Goal: Task Accomplishment & Management: Manage account settings

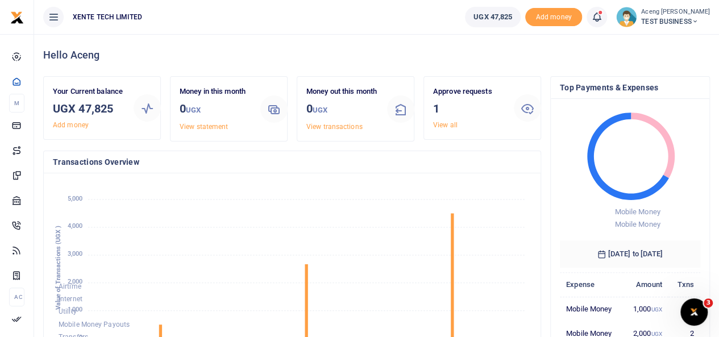
click at [663, 24] on span "TEST BUSINESS" at bounding box center [675, 21] width 69 height 10
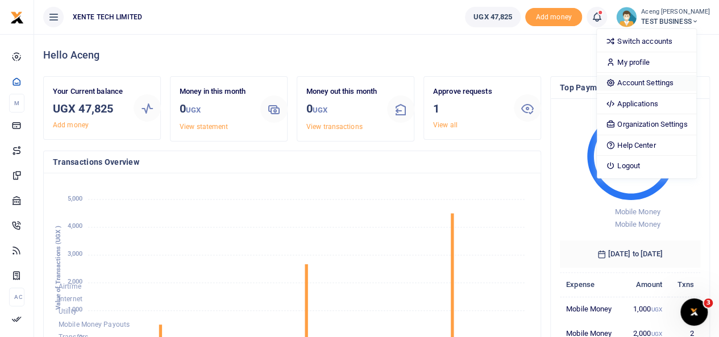
click at [642, 80] on link "Account Settings" at bounding box center [646, 83] width 99 height 16
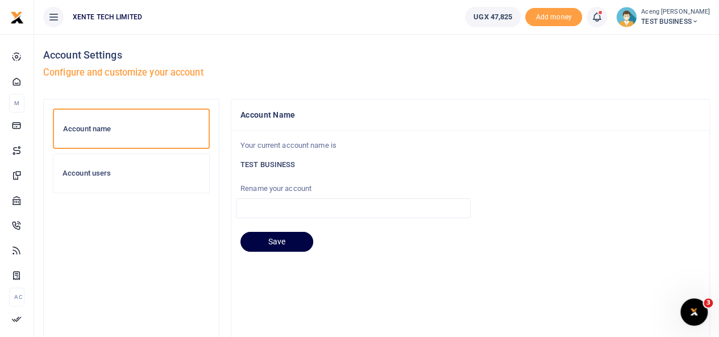
click at [88, 178] on div "Account users" at bounding box center [131, 173] width 156 height 39
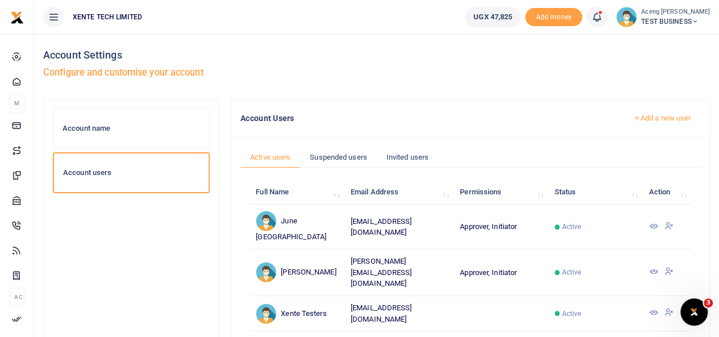
click at [662, 123] on link "Add a new user" at bounding box center [661, 118] width 77 height 19
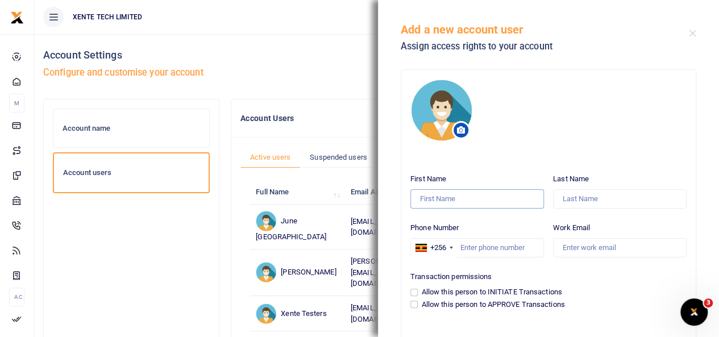
click at [424, 204] on input "First Name" at bounding box center [477, 198] width 134 height 19
click at [692, 37] on div "Add a new account user Assign access rights to your account" at bounding box center [548, 31] width 341 height 63
click at [691, 32] on button "Close" at bounding box center [692, 33] width 7 height 7
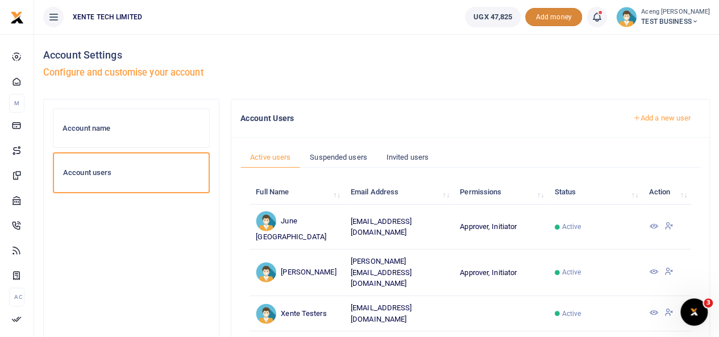
click at [551, 22] on span "Add money" at bounding box center [553, 17] width 57 height 19
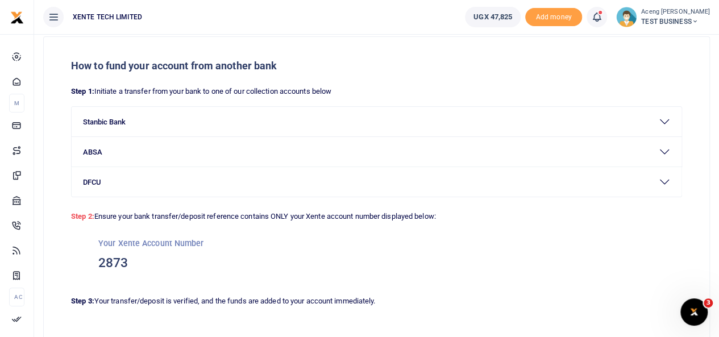
scroll to position [31, 0]
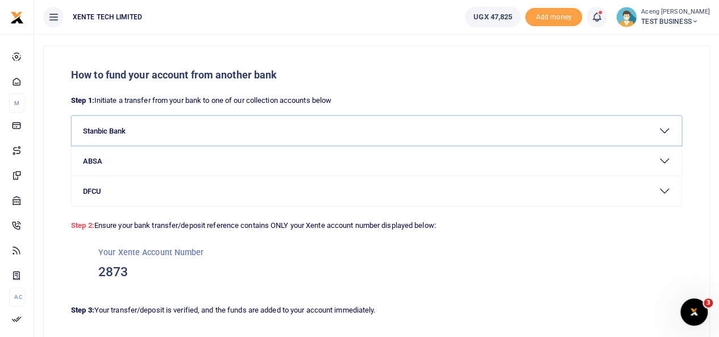
click at [141, 136] on button "Stanbic Bank" at bounding box center [377, 131] width 610 height 30
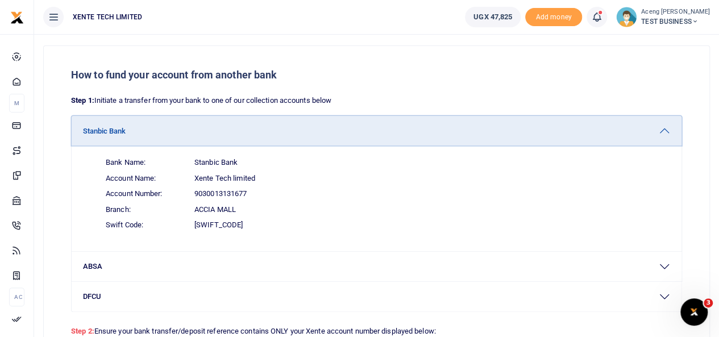
click at [165, 132] on button "Stanbic Bank" at bounding box center [377, 131] width 610 height 30
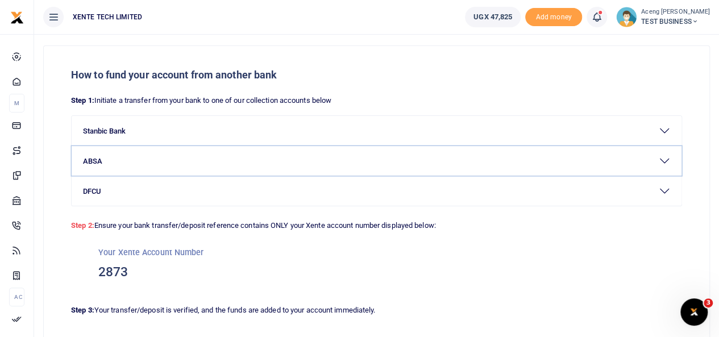
click at [147, 156] on button "ABSA" at bounding box center [377, 161] width 610 height 30
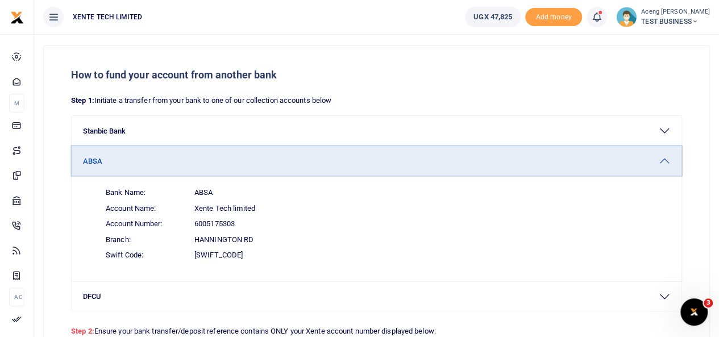
click at [139, 155] on button "ABSA" at bounding box center [377, 161] width 610 height 30
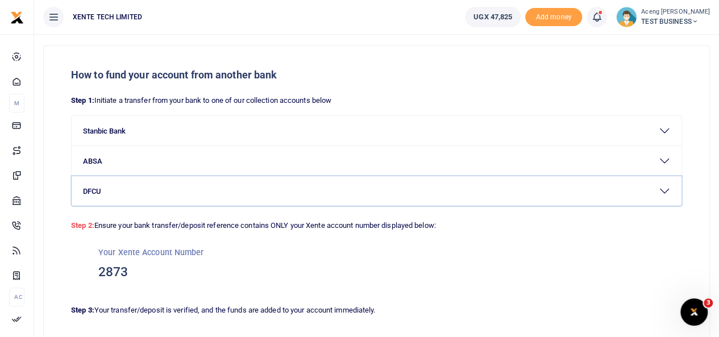
click at [144, 197] on button "DFCU" at bounding box center [377, 191] width 610 height 30
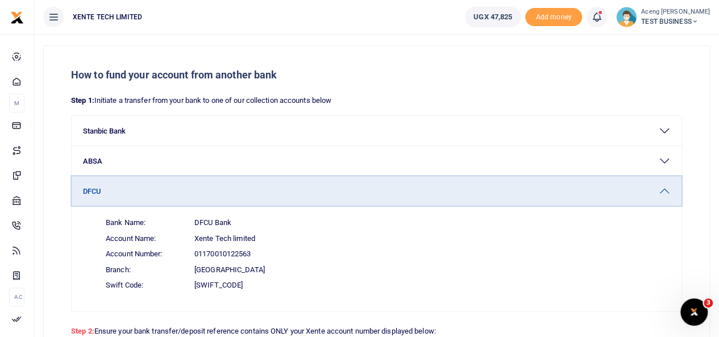
click at [158, 194] on button "DFCU" at bounding box center [377, 191] width 610 height 30
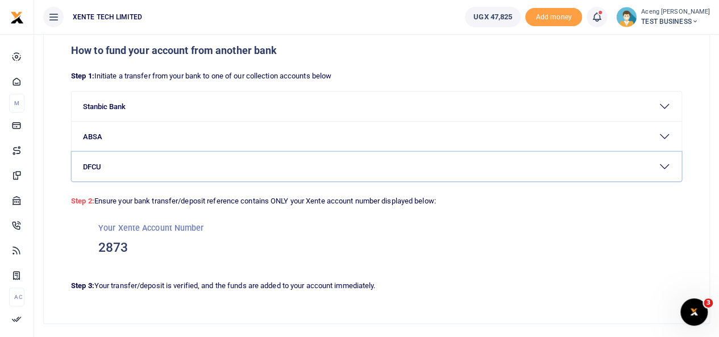
scroll to position [49, 0]
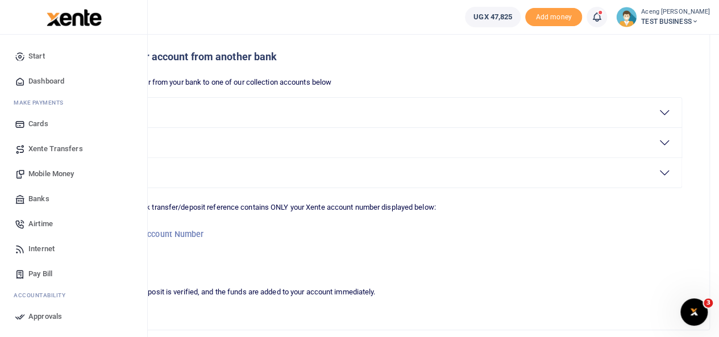
click at [45, 173] on span "Mobile Money" at bounding box center [50, 173] width 45 height 11
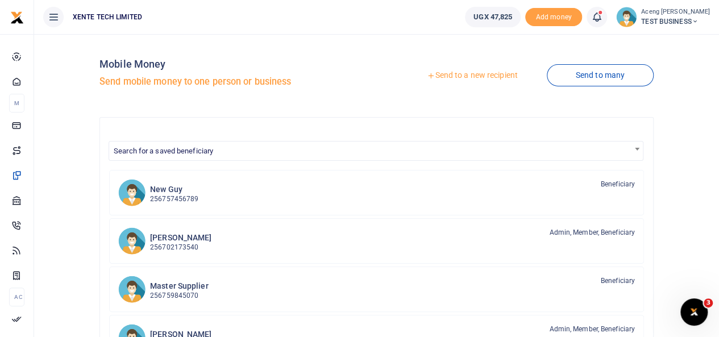
click at [462, 79] on link "Send to a new recipient" at bounding box center [472, 75] width 148 height 20
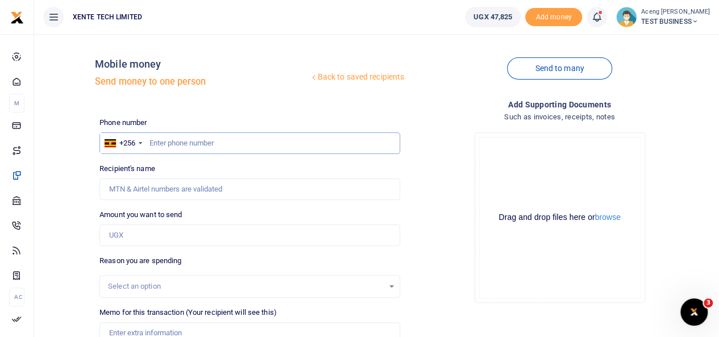
click at [166, 142] on input "text" at bounding box center [249, 143] width 301 height 22
type input "772644350"
type input "Monica Aceng"
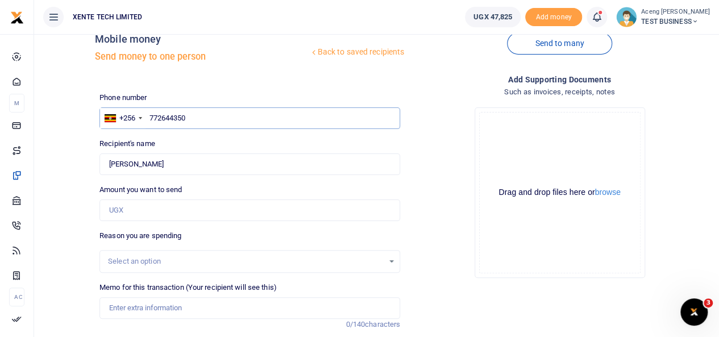
scroll to position [39, 0]
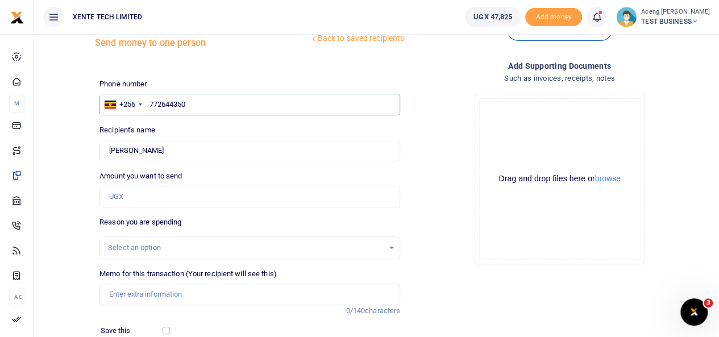
type input "772644350"
click at [135, 196] on input "Amount you want to send" at bounding box center [249, 197] width 301 height 22
type input "5,000"
click at [120, 249] on div "Select an option" at bounding box center [246, 247] width 276 height 11
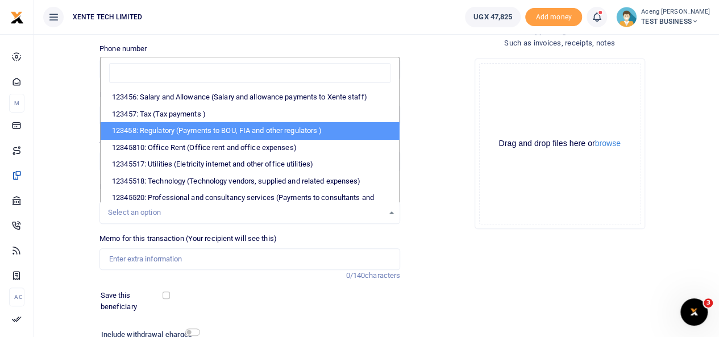
scroll to position [76, 0]
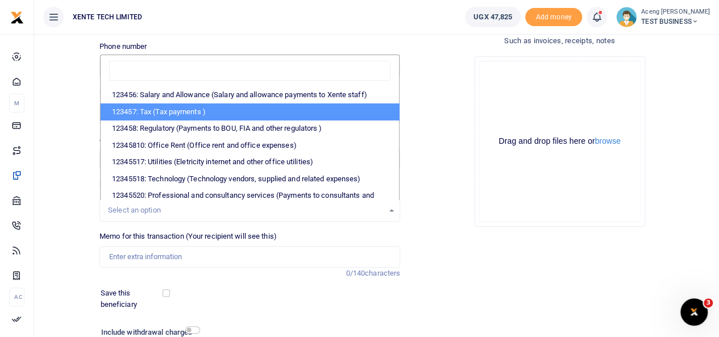
click at [436, 90] on div "Drop your files here Drag and drop files here or browse Powered by Uppy" at bounding box center [559, 141] width 301 height 189
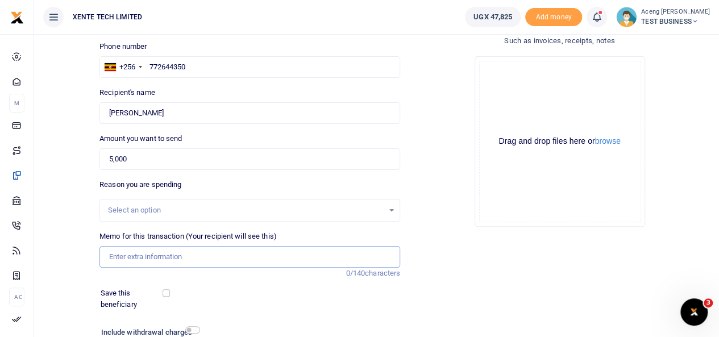
click at [165, 256] on input "Memo for this transaction (Your recipient will see this)" at bounding box center [249, 257] width 301 height 22
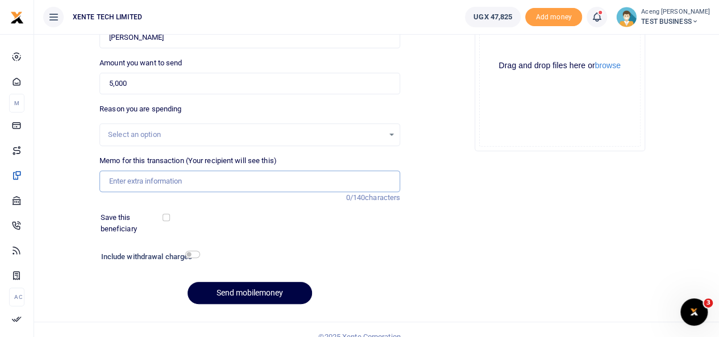
scroll to position [163, 0]
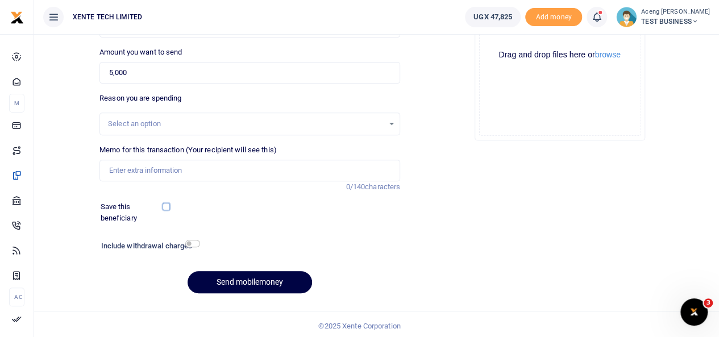
click at [166, 209] on input "checkbox" at bounding box center [166, 206] width 7 height 7
checkbox input "false"
click at [193, 243] on input "checkbox" at bounding box center [192, 243] width 15 height 7
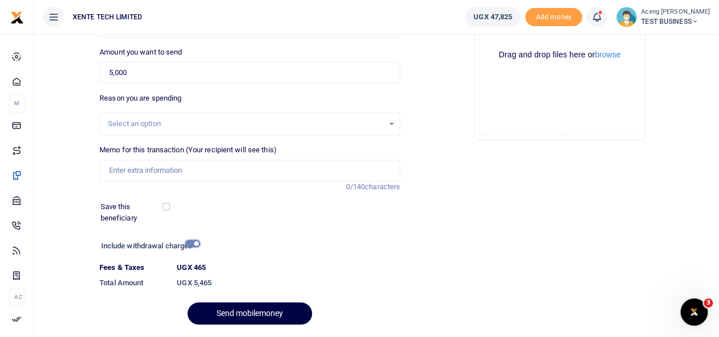
scroll to position [148, 0]
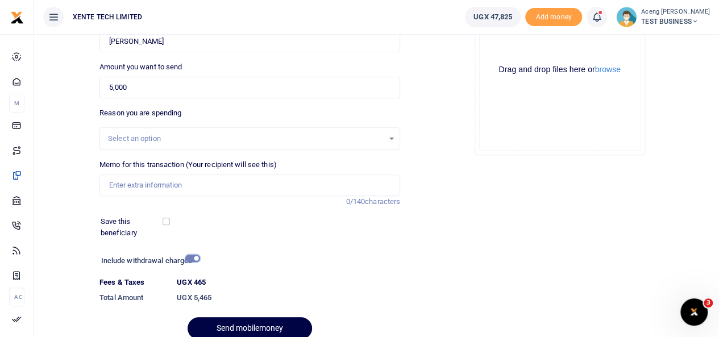
click at [188, 260] on input "checkbox" at bounding box center [192, 258] width 15 height 7
checkbox input "false"
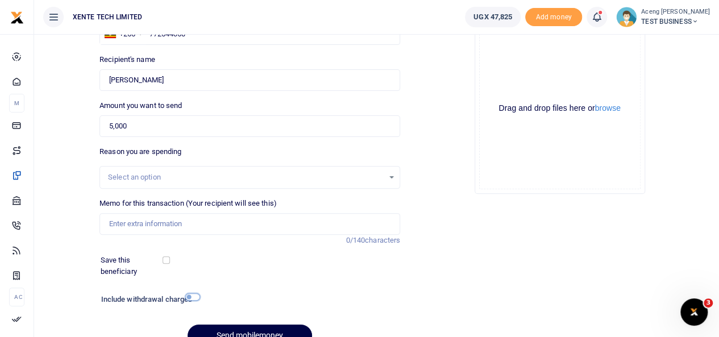
scroll to position [163, 0]
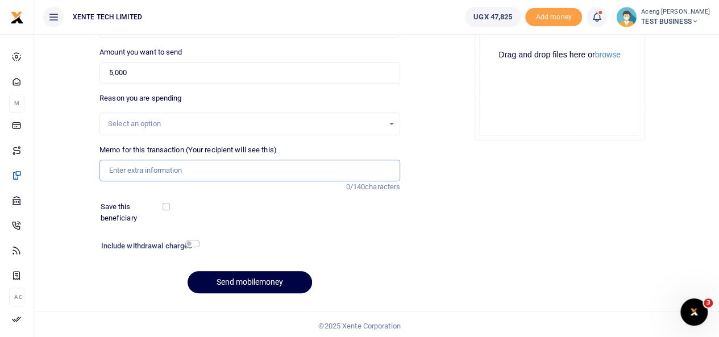
click at [135, 165] on input "Memo for this transaction (Your recipient will see this)" at bounding box center [249, 171] width 301 height 22
type input "monthly expense test"
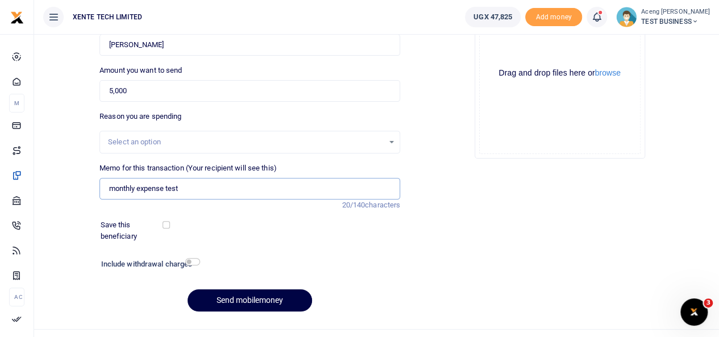
scroll to position [148, 0]
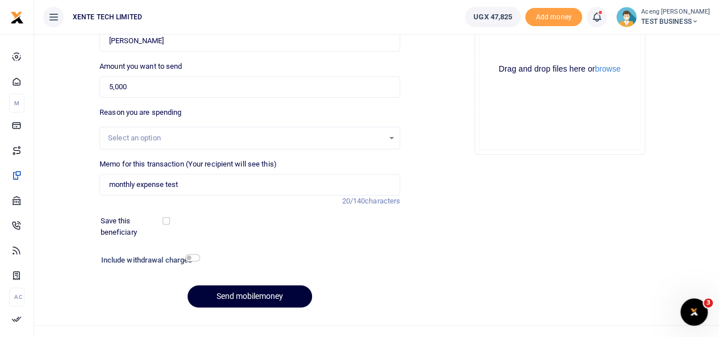
click at [236, 298] on button "Send mobilemoney" at bounding box center [250, 296] width 124 height 22
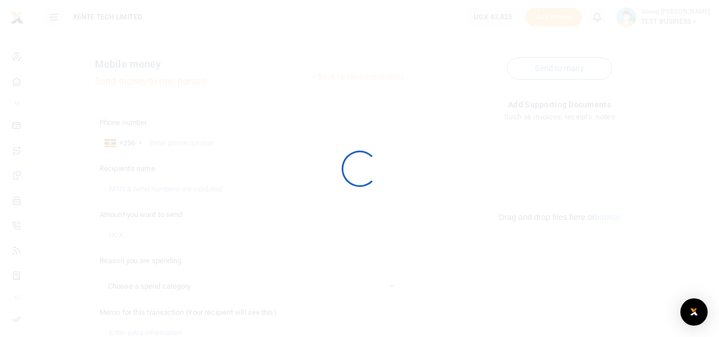
select select
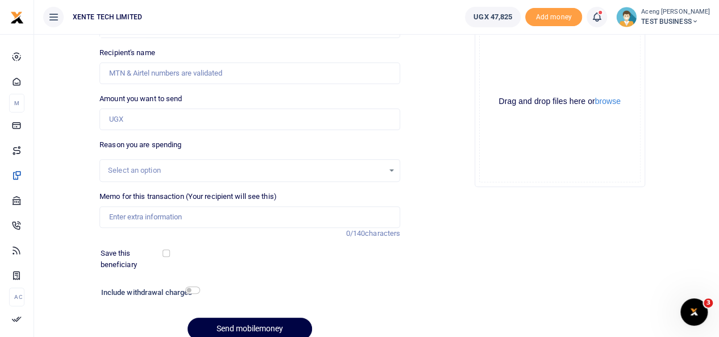
scroll to position [51, 0]
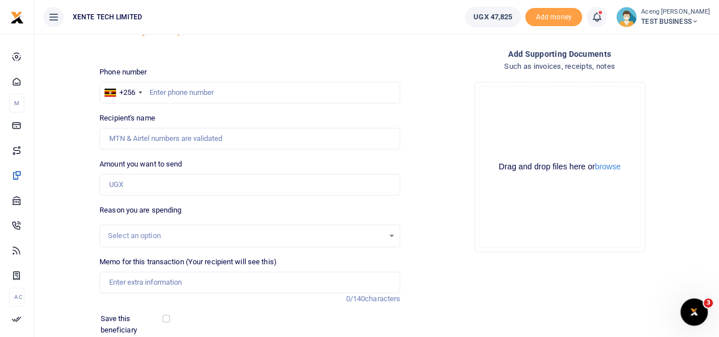
click at [603, 23] on icon at bounding box center [596, 17] width 11 height 13
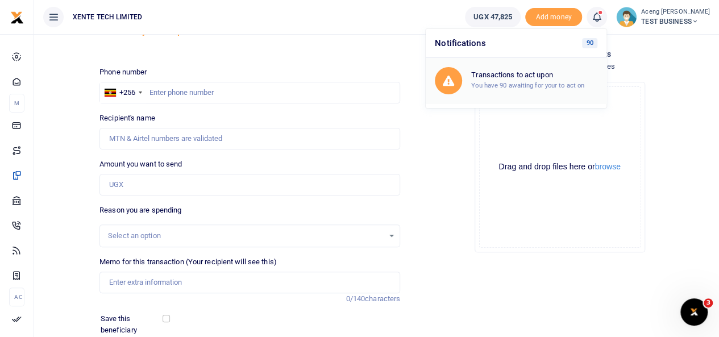
click at [545, 85] on small "You have 90 awaiting for your to act on" at bounding box center [527, 85] width 113 height 8
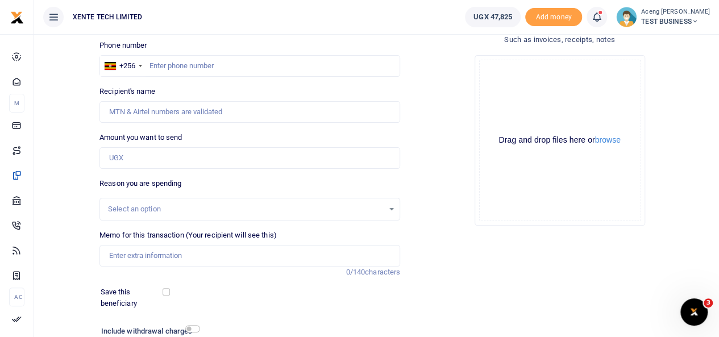
scroll to position [90, 0]
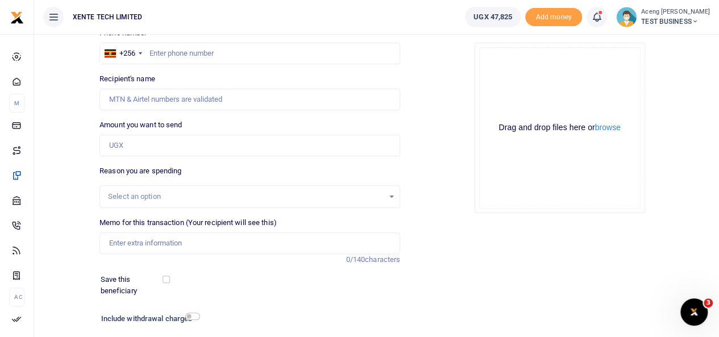
click at [667, 228] on div "Add supporting Documents Such as invoices, receipts, notes Drop your files here…" at bounding box center [560, 192] width 310 height 367
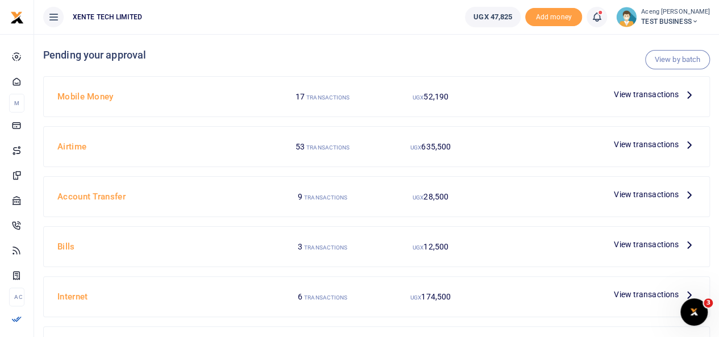
click at [661, 96] on span "View transactions" at bounding box center [646, 94] width 65 height 13
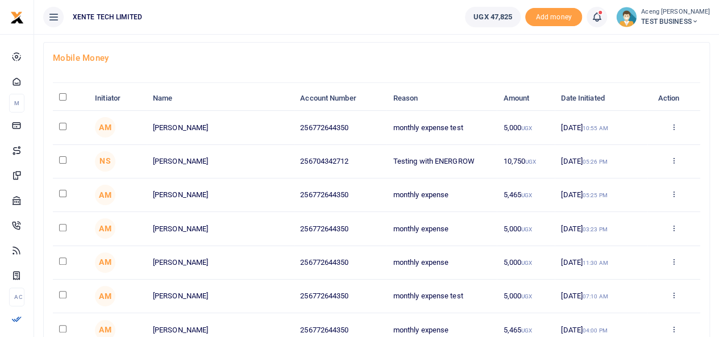
scroll to position [81, 0]
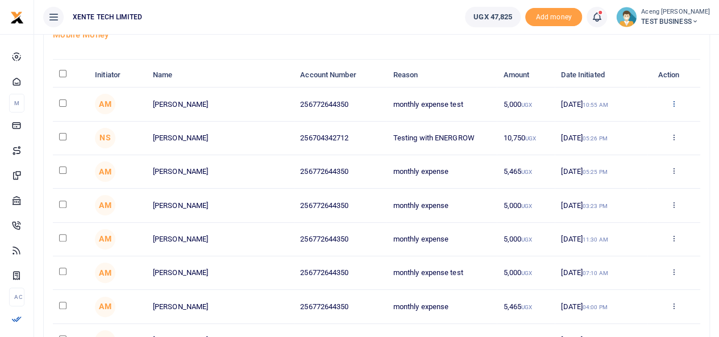
click at [674, 105] on icon at bounding box center [673, 103] width 7 height 8
click at [264, 24] on ul "XENTE TECH LIMITED" at bounding box center [245, 17] width 422 height 34
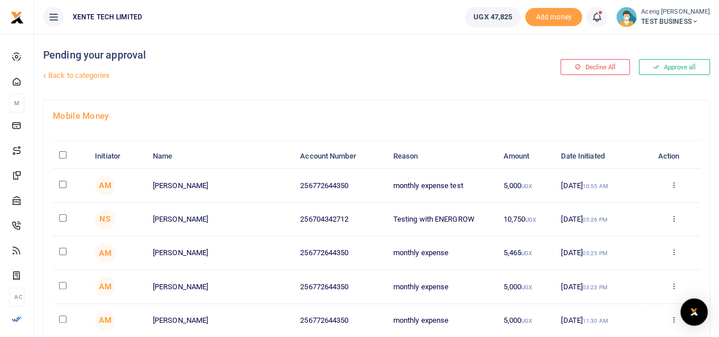
click at [603, 23] on icon at bounding box center [596, 17] width 11 height 13
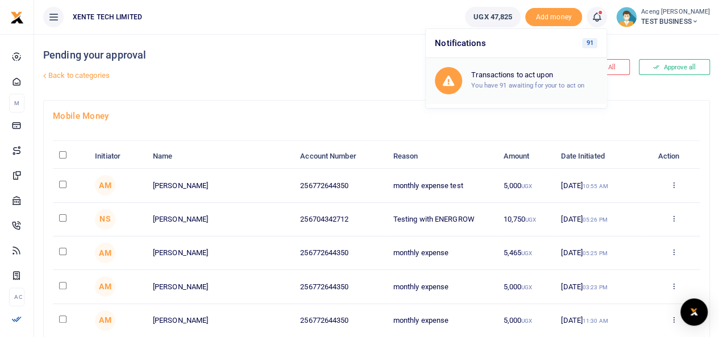
click at [525, 80] on div "Transactions to act upon You have 91 awaiting for your to act on" at bounding box center [534, 80] width 126 height 20
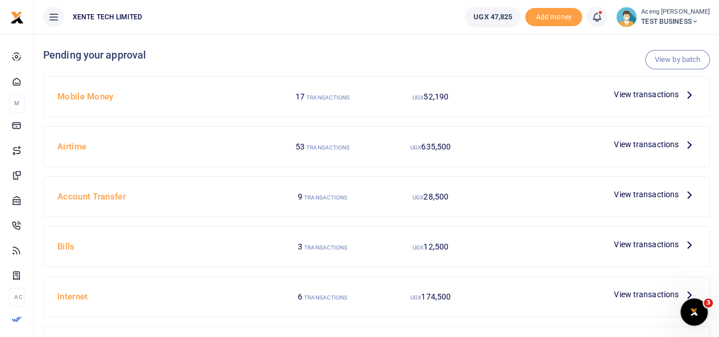
click at [622, 93] on span "View transactions" at bounding box center [646, 94] width 65 height 13
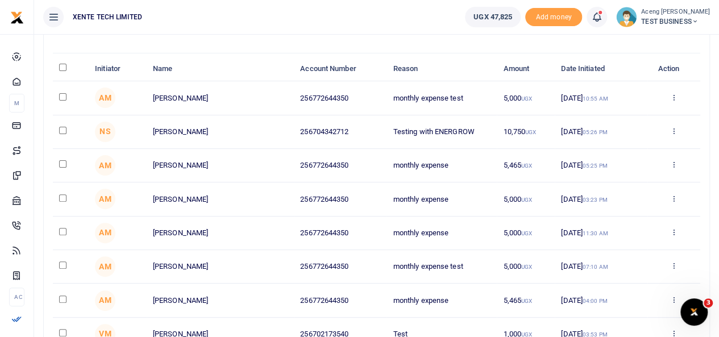
scroll to position [90, 0]
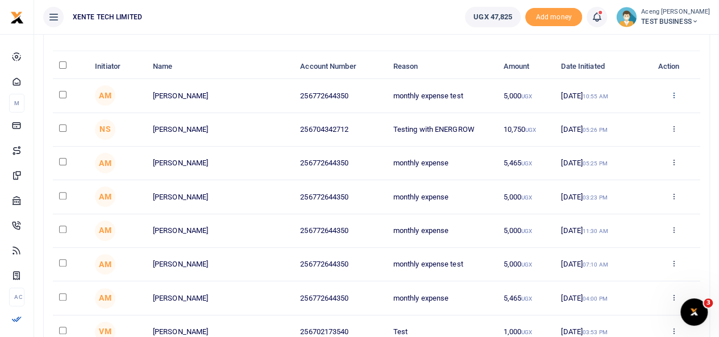
click at [674, 95] on icon at bounding box center [673, 95] width 7 height 8
click at [610, 161] on link "Details" at bounding box center [632, 164] width 90 height 16
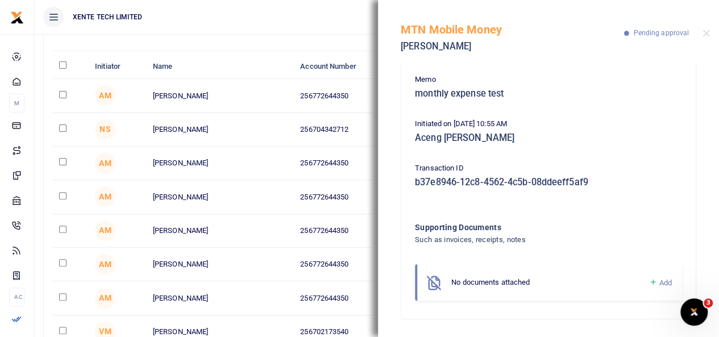
scroll to position [0, 0]
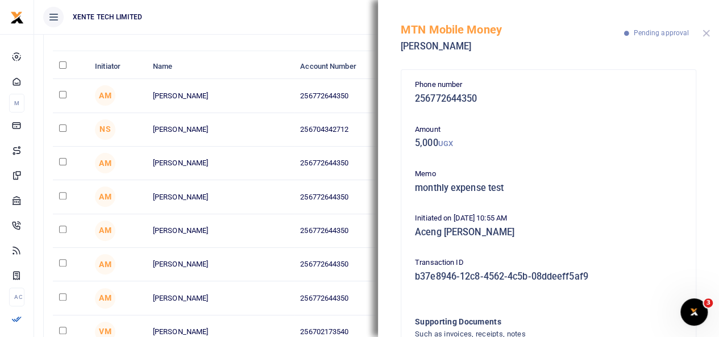
click at [706, 32] on button "Close" at bounding box center [706, 33] width 7 height 7
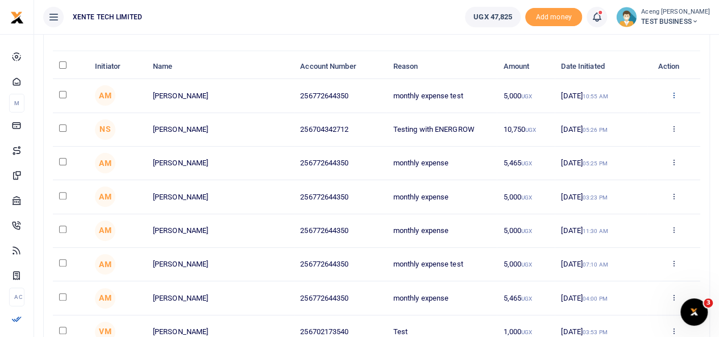
click at [672, 94] on icon at bounding box center [673, 95] width 7 height 8
click at [612, 115] on link "Approve" at bounding box center [632, 114] width 90 height 16
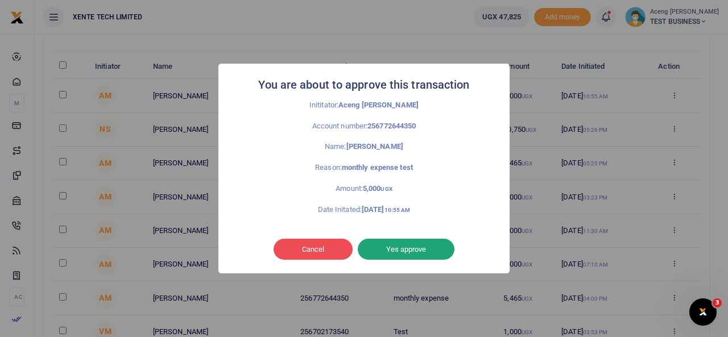
click at [397, 248] on button "Yes approve" at bounding box center [406, 250] width 97 height 22
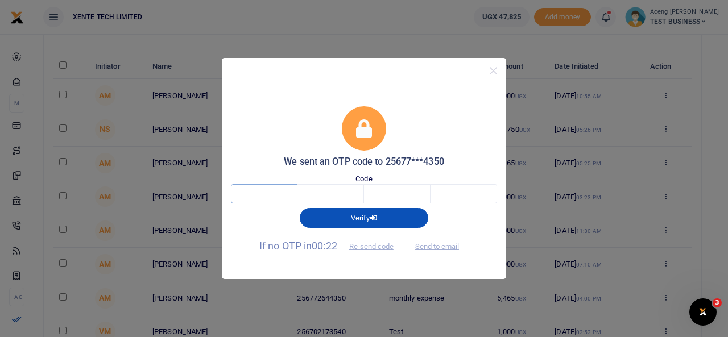
click at [256, 196] on input "text" at bounding box center [264, 193] width 67 height 19
click at [496, 70] on button "Close" at bounding box center [493, 71] width 16 height 16
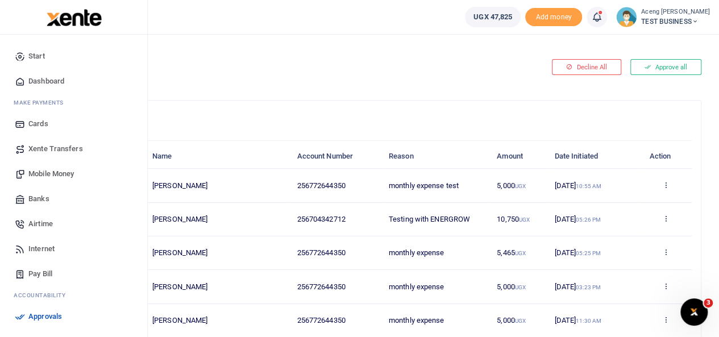
click at [34, 180] on link "Mobile Money" at bounding box center [73, 173] width 129 height 25
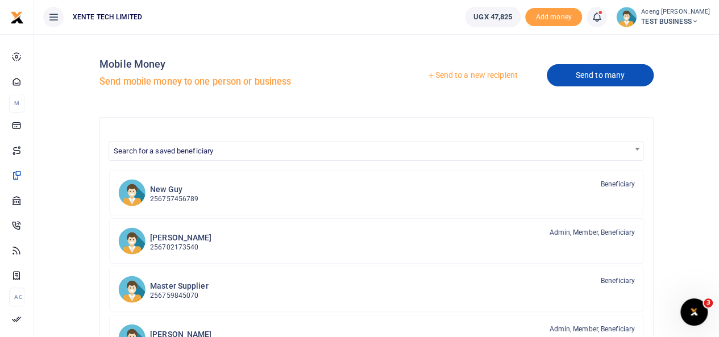
click at [595, 82] on link "Send to many" at bounding box center [600, 75] width 107 height 22
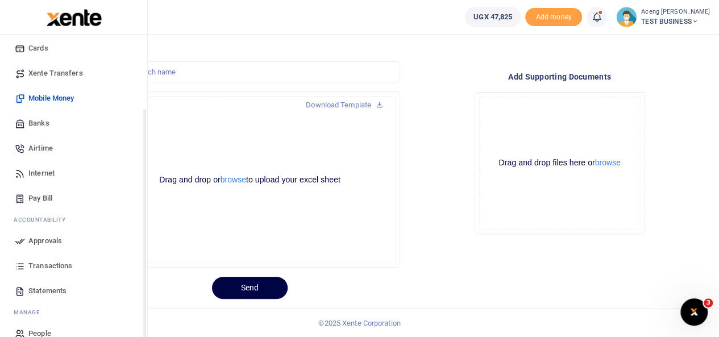
scroll to position [93, 0]
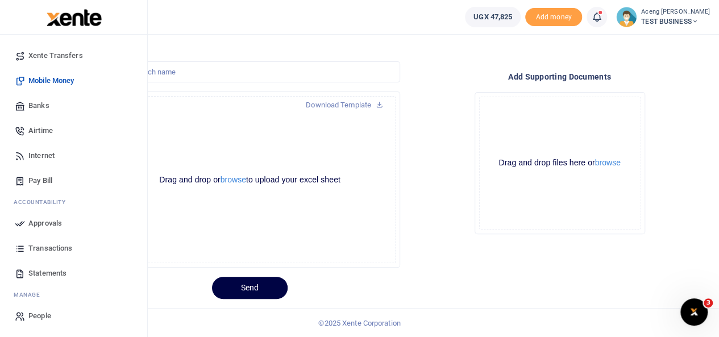
click at [36, 273] on span "Statements" at bounding box center [47, 273] width 38 height 11
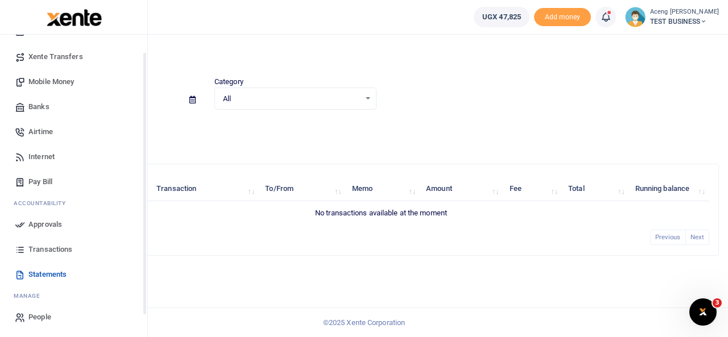
scroll to position [93, 0]
click at [46, 246] on span "Transactions" at bounding box center [50, 248] width 44 height 11
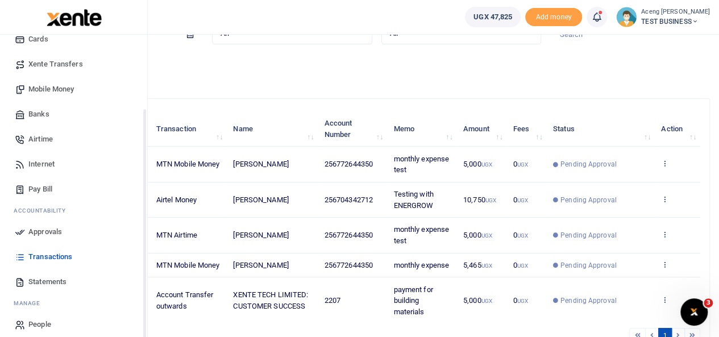
scroll to position [93, 0]
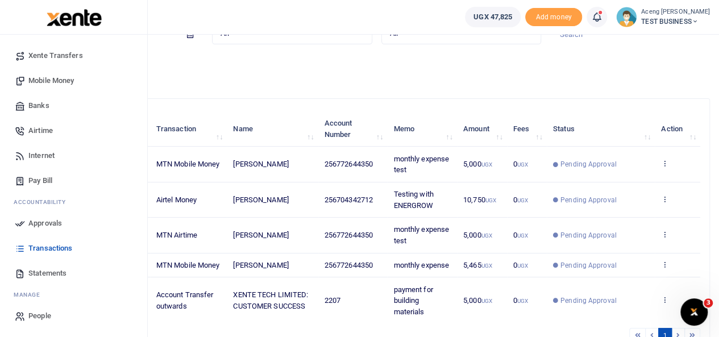
click at [57, 271] on span "Statements" at bounding box center [47, 273] width 38 height 11
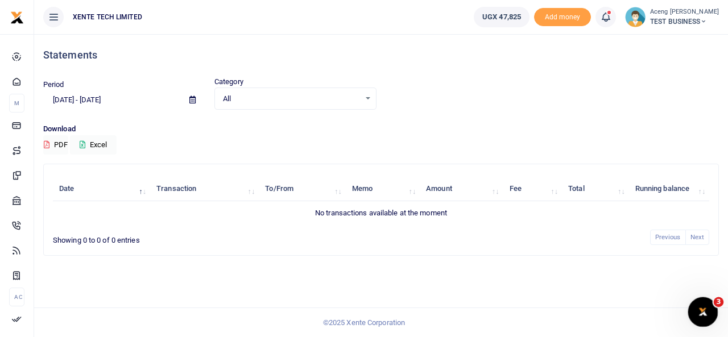
click at [694, 315] on div "Open Intercom Messenger" at bounding box center [701, 311] width 38 height 38
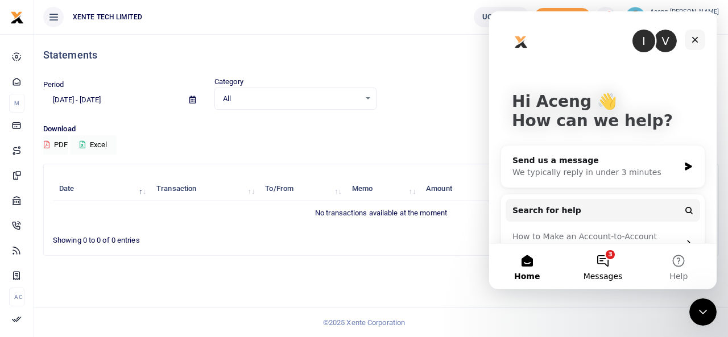
scroll to position [26, 0]
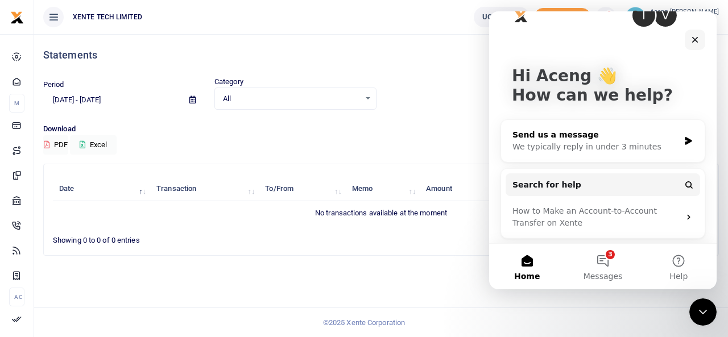
click at [561, 135] on div "Send us a message" at bounding box center [595, 135] width 167 height 12
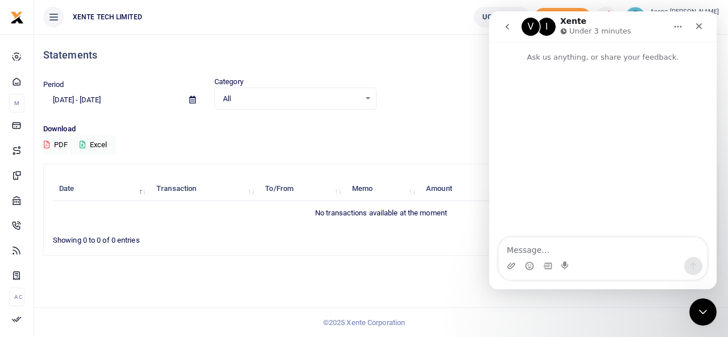
drag, startPoint x: 504, startPoint y: 30, endPoint x: 925, endPoint y: 78, distance: 424.0
click at [504, 30] on icon "go back" at bounding box center [506, 26] width 9 height 9
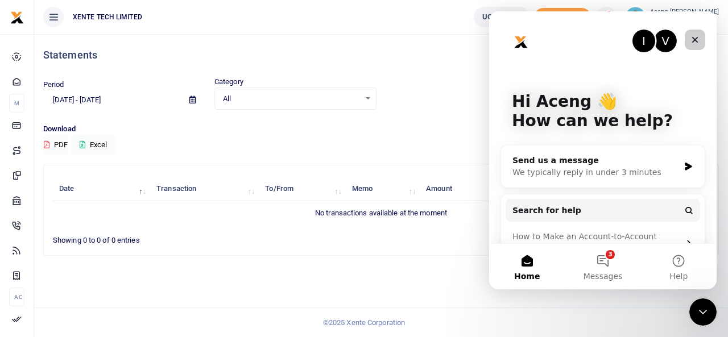
click at [698, 41] on icon "Close" at bounding box center [694, 39] width 9 height 9
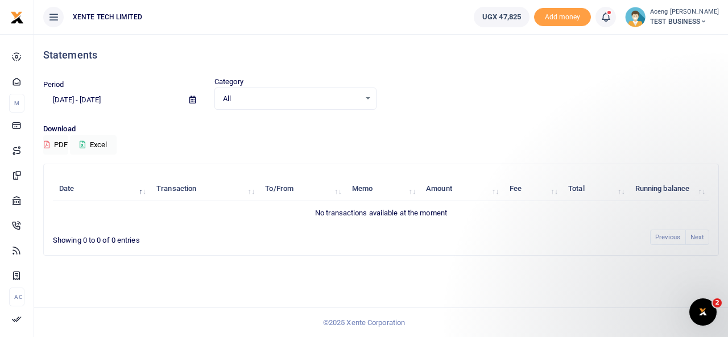
scroll to position [0, 0]
